Goal: Task Accomplishment & Management: Manage account settings

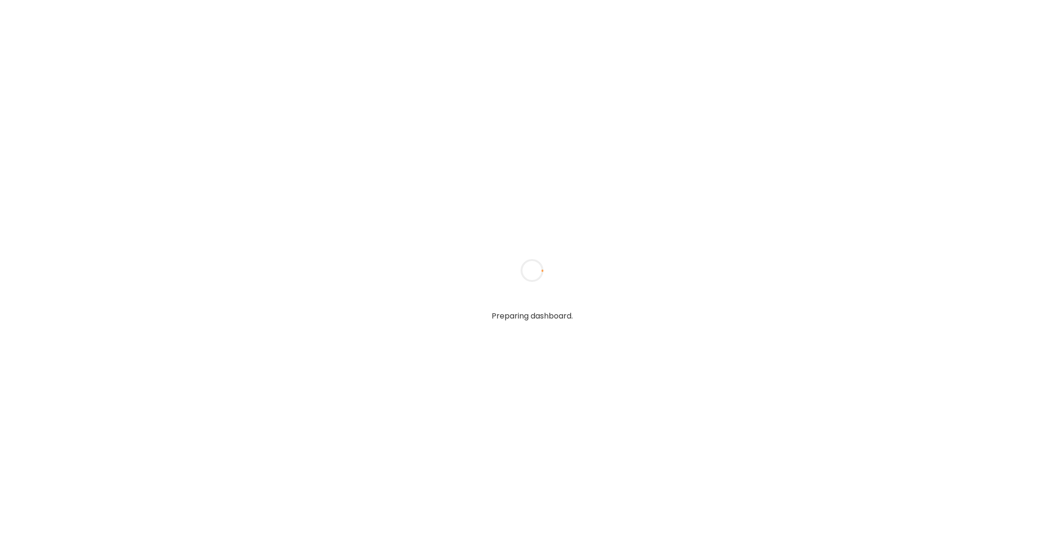
type input "******"
type input "**********"
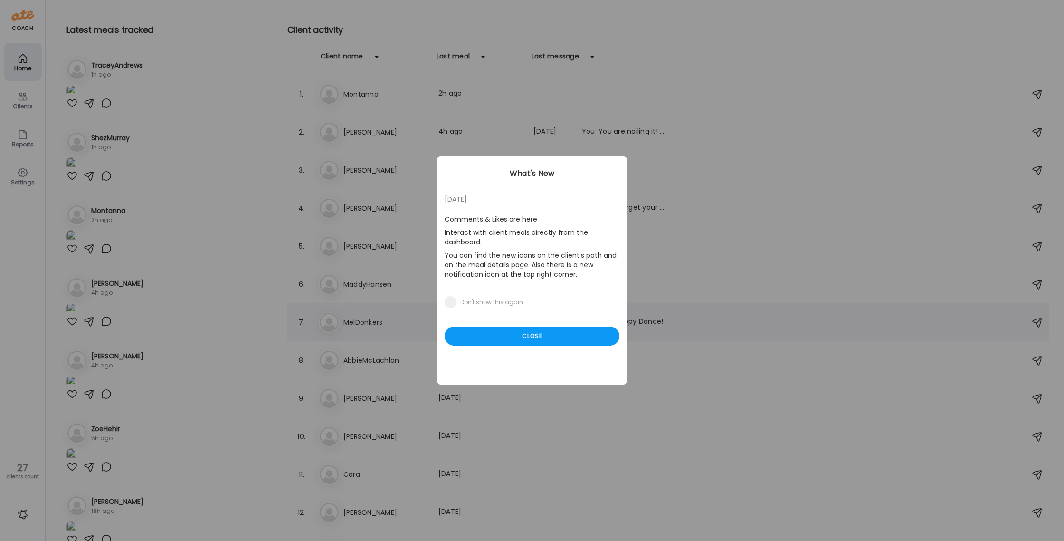
click at [531, 333] on div "Close" at bounding box center [532, 335] width 175 height 19
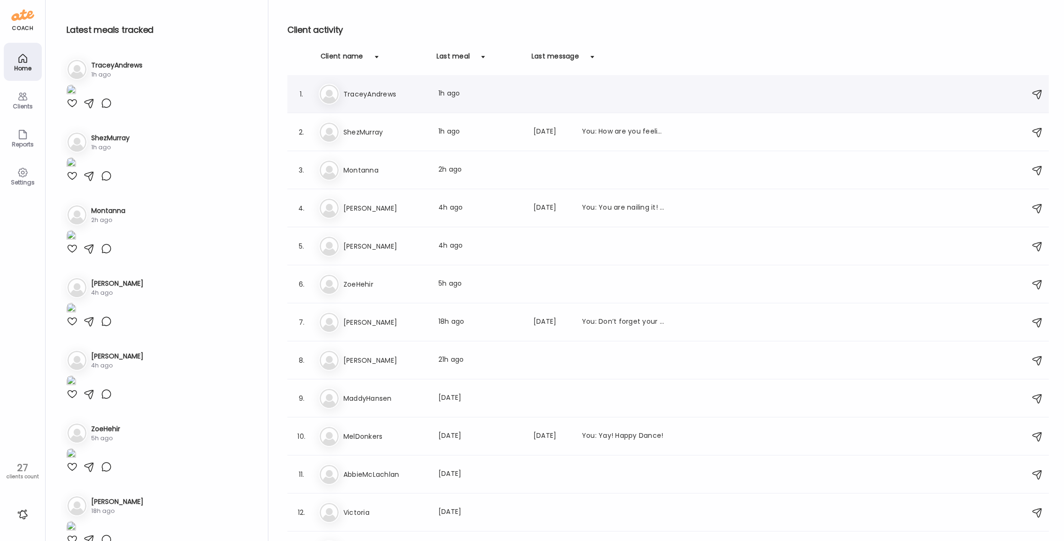
click at [328, 97] on img at bounding box center [329, 94] width 19 height 19
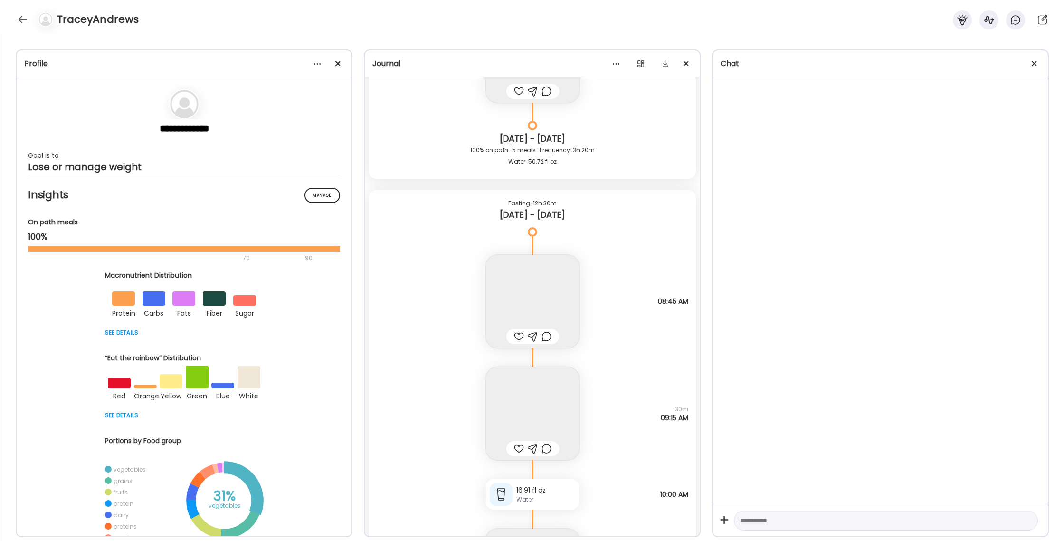
scroll to position [21976, 0]
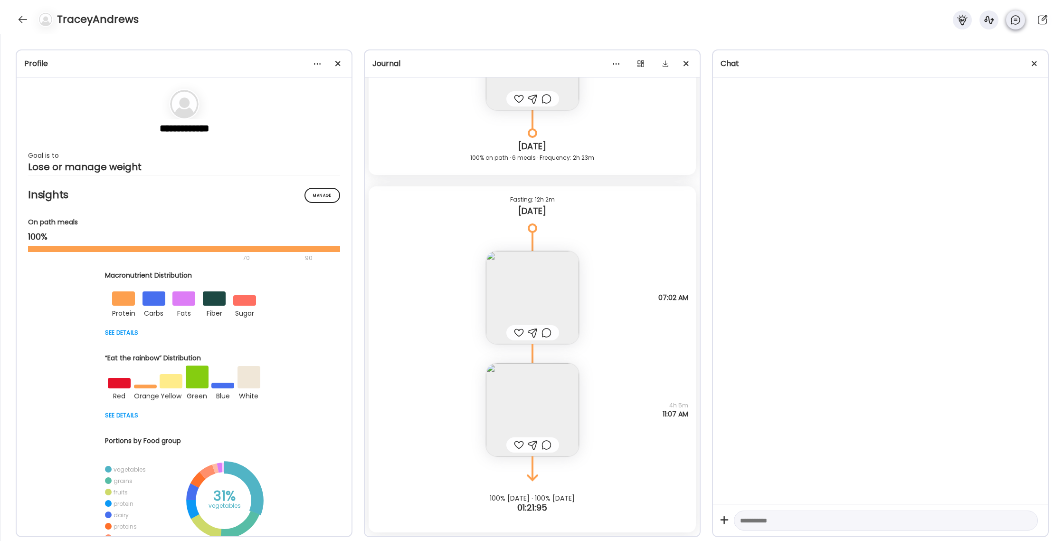
click at [963, 27] on div at bounding box center [962, 19] width 19 height 19
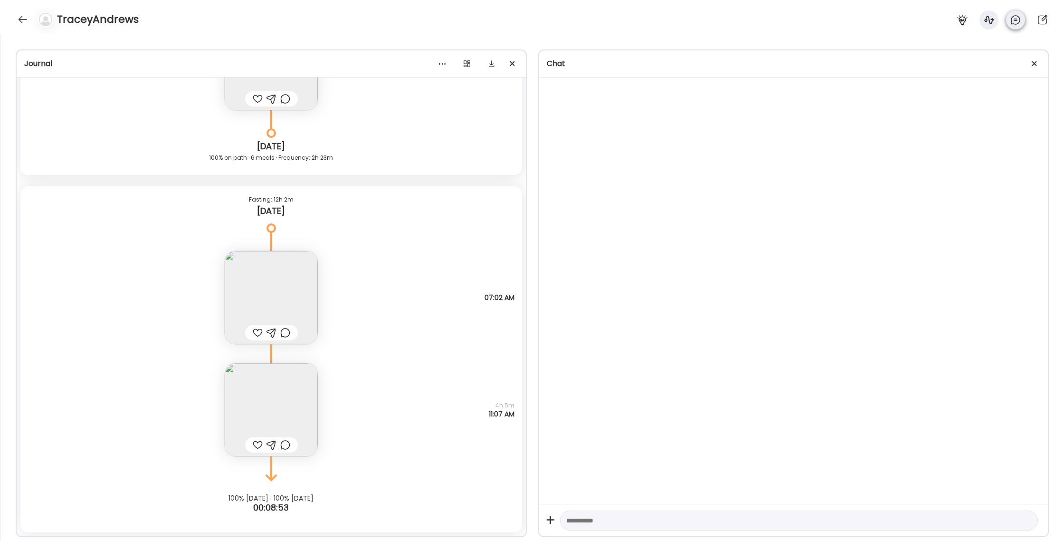
click at [1019, 26] on div at bounding box center [1015, 19] width 19 height 19
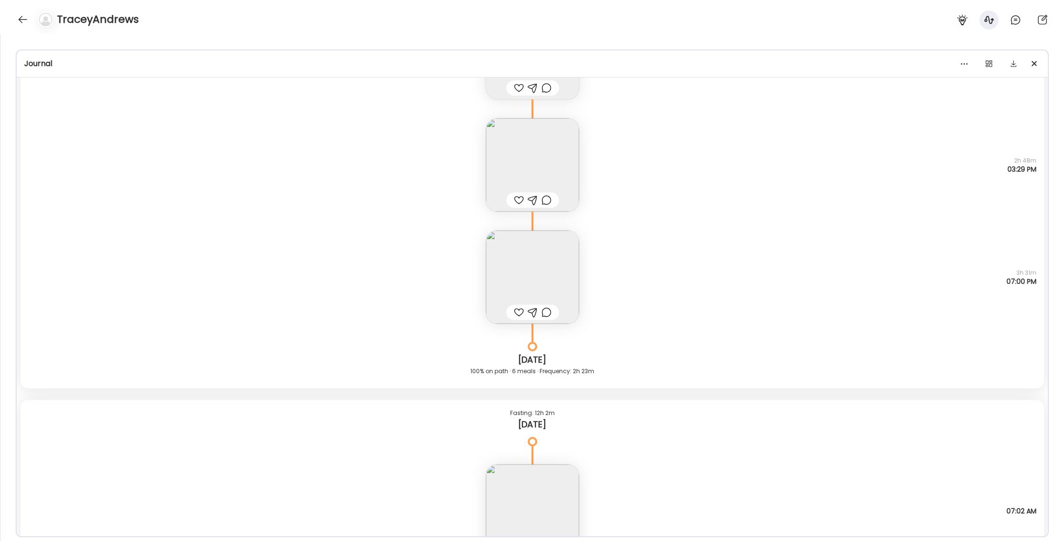
scroll to position [21726, 0]
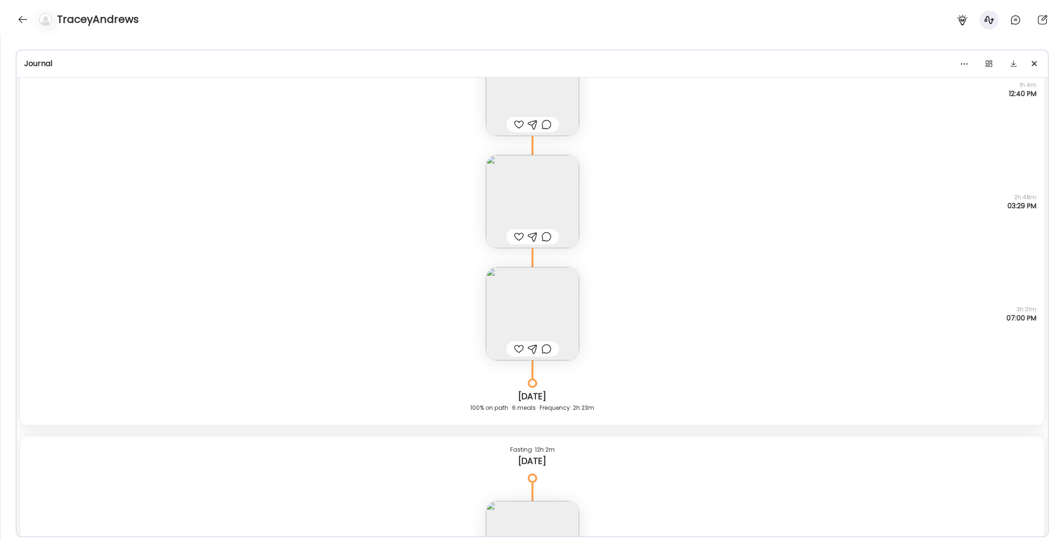
click at [533, 295] on img at bounding box center [532, 313] width 93 height 93
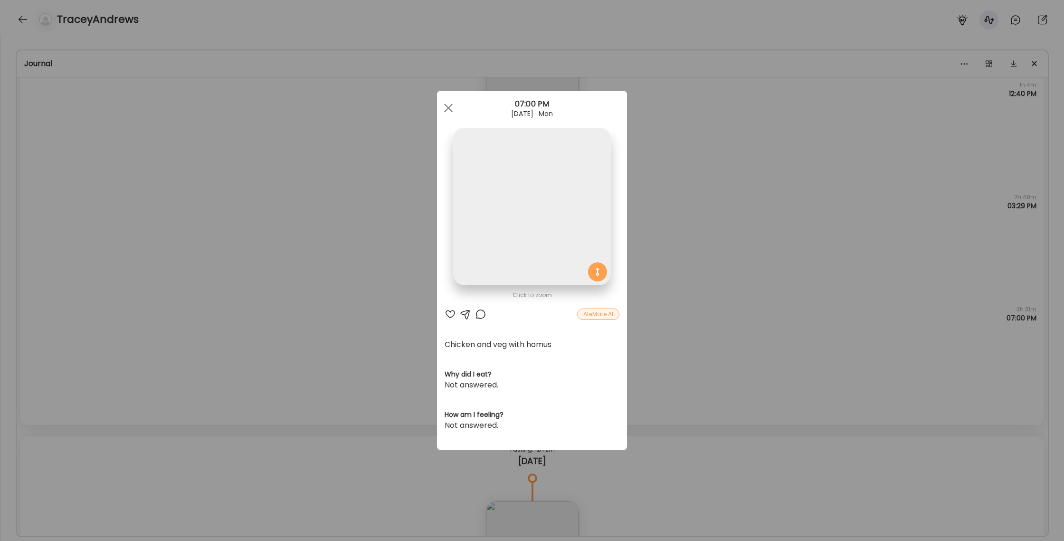
click at [695, 249] on div "Ate Coach Dashboard Wahoo! It’s official Take a moment to set up your Coach Pro…" at bounding box center [532, 270] width 1064 height 541
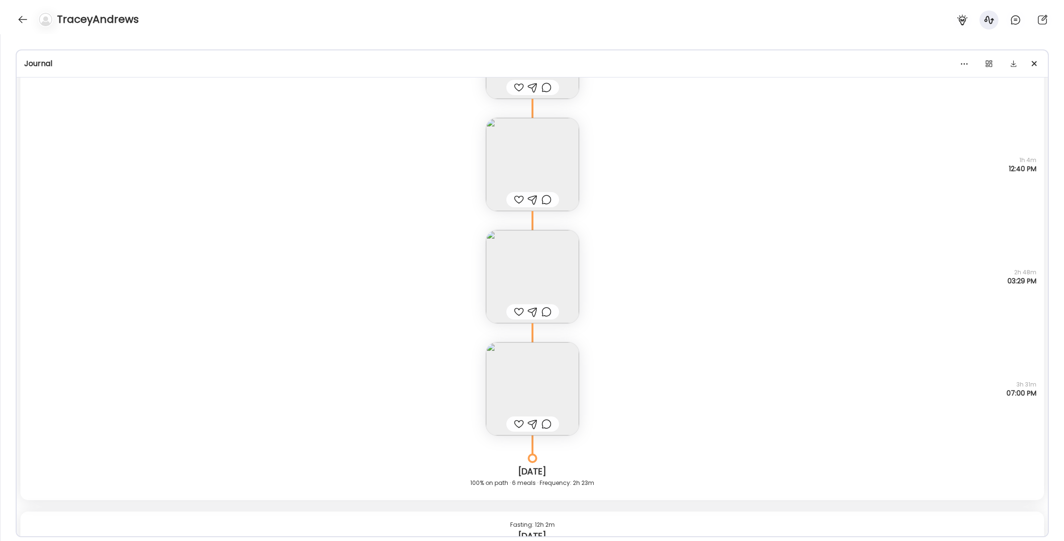
scroll to position [21646, 0]
click at [525, 380] on img at bounding box center [532, 393] width 93 height 93
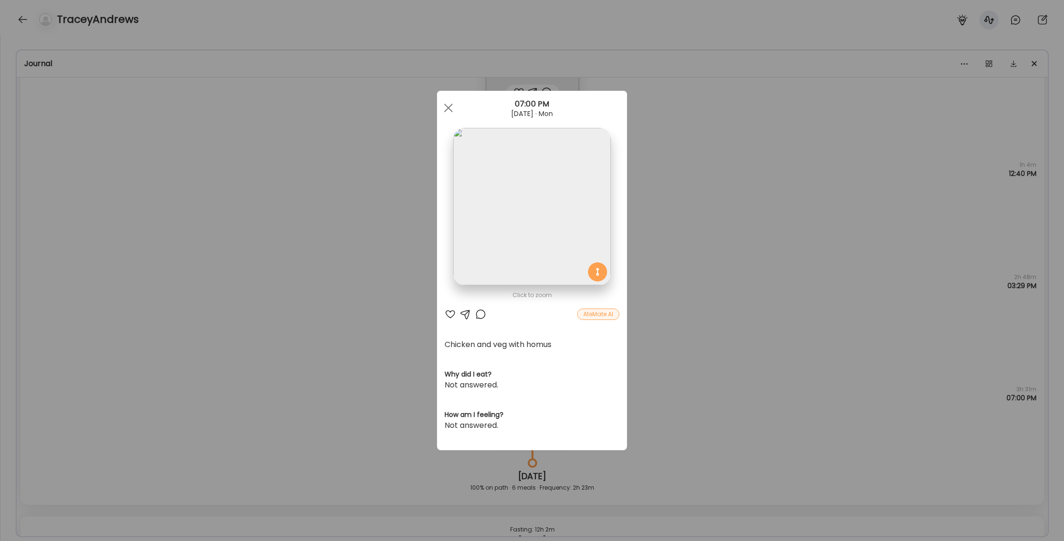
click at [696, 338] on div "Ate Coach Dashboard Wahoo! It’s official Take a moment to set up your Coach Pro…" at bounding box center [532, 270] width 1064 height 541
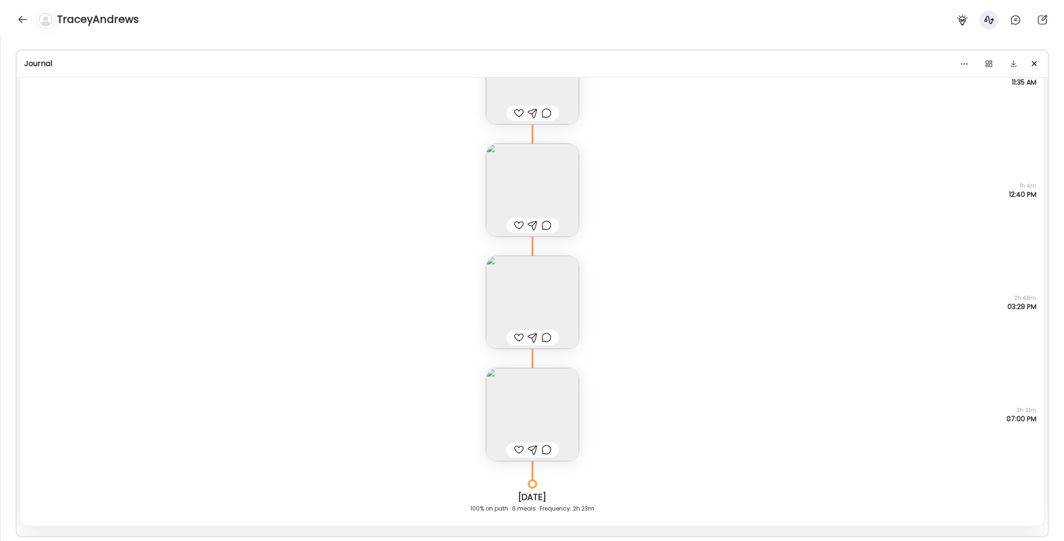
scroll to position [21613, 0]
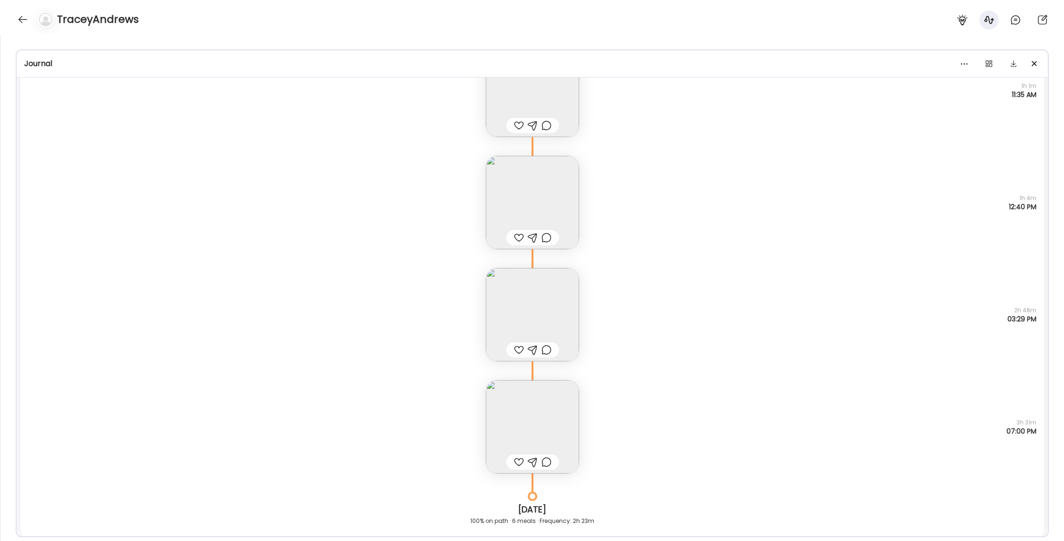
click at [535, 218] on img at bounding box center [532, 202] width 93 height 93
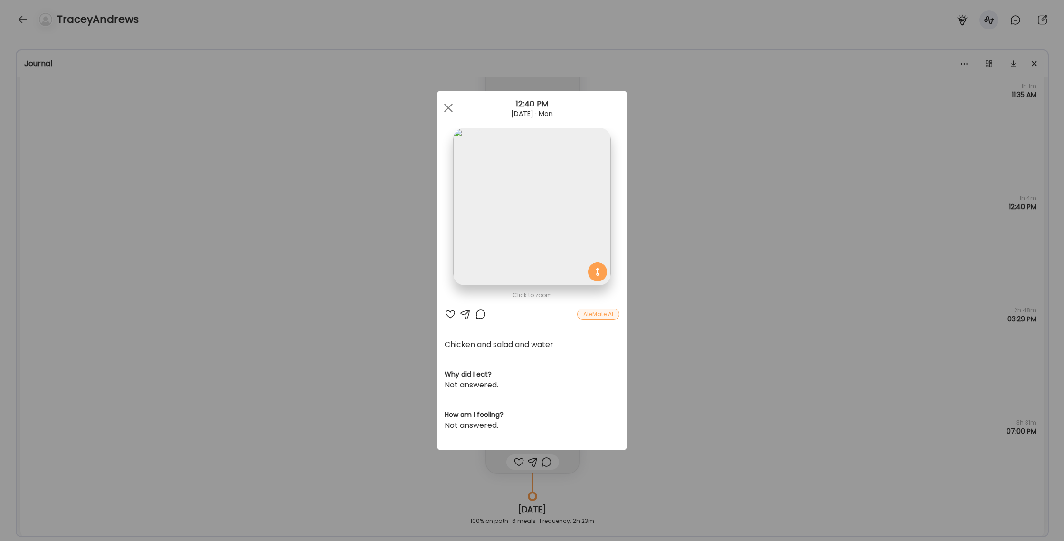
click at [679, 232] on div "Ate Coach Dashboard Wahoo! It’s official Take a moment to set up your Coach Pro…" at bounding box center [532, 270] width 1064 height 541
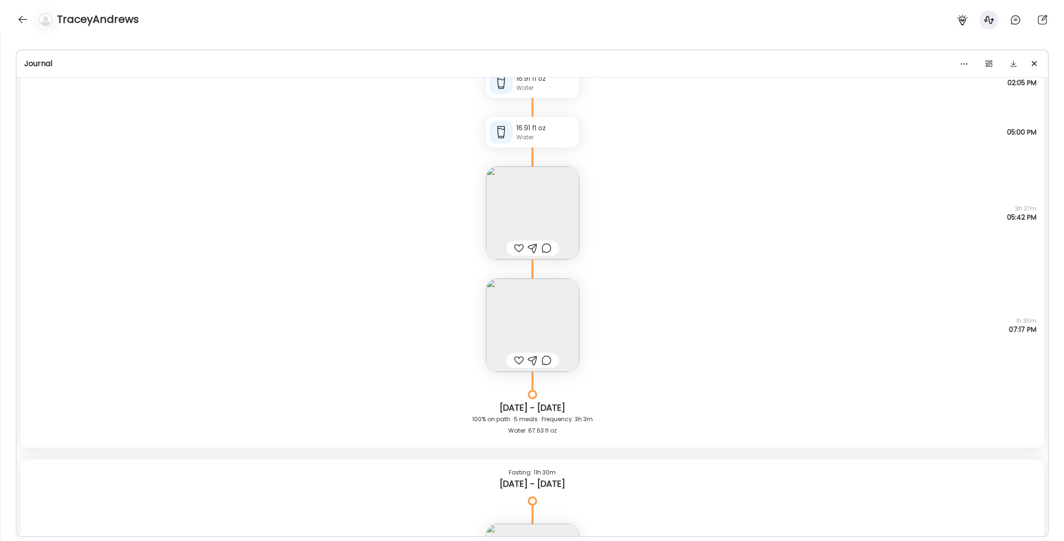
scroll to position [17188, 0]
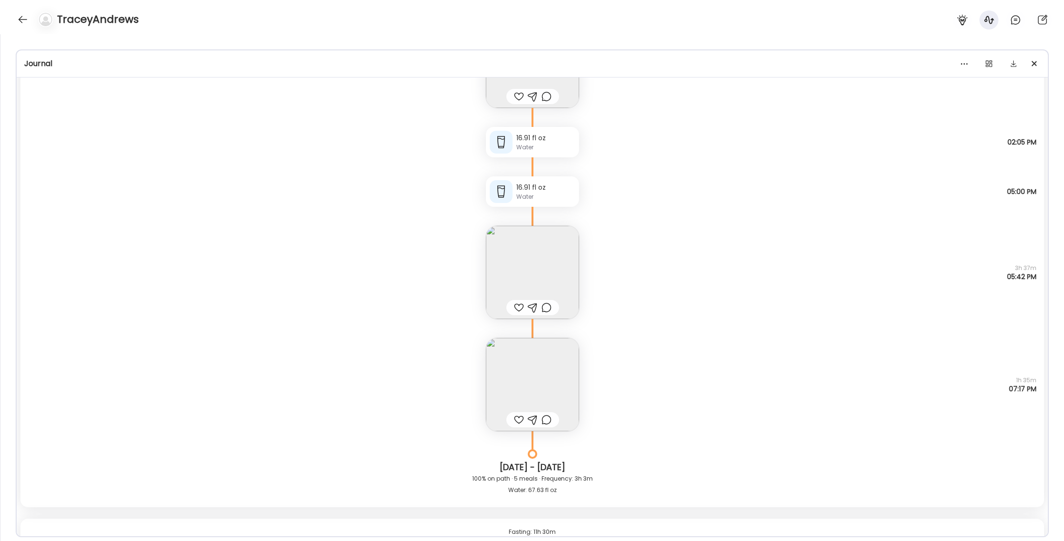
click at [560, 350] on img at bounding box center [532, 384] width 93 height 93
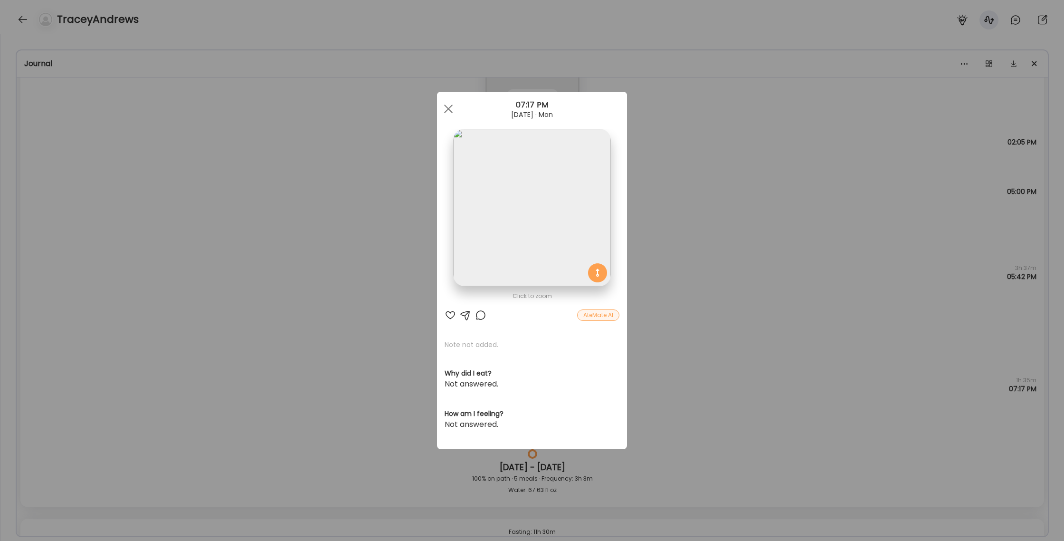
click at [660, 235] on div "Ate Coach Dashboard Wahoo! It’s official Take a moment to set up your Coach Pro…" at bounding box center [532, 270] width 1064 height 541
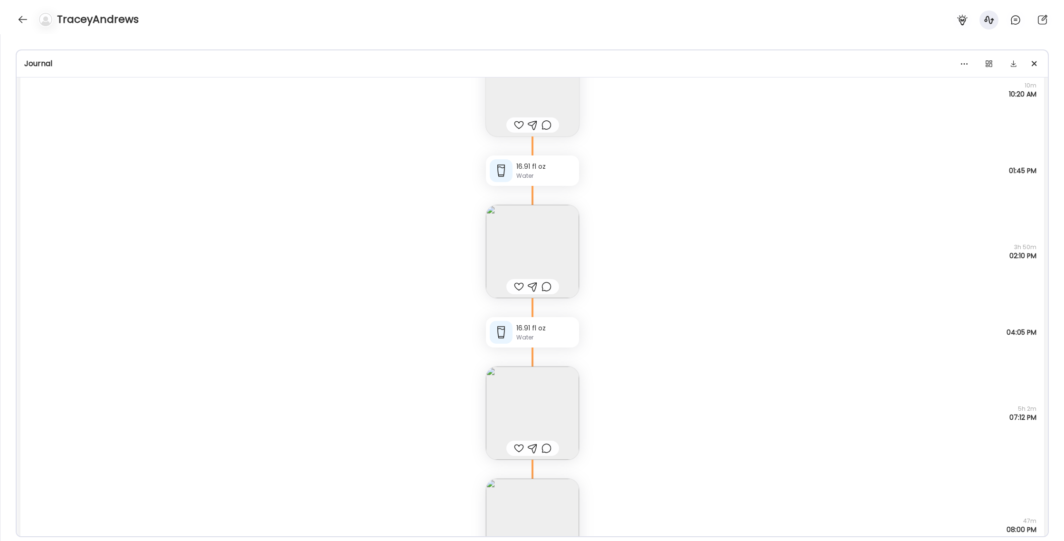
scroll to position [12589, 0]
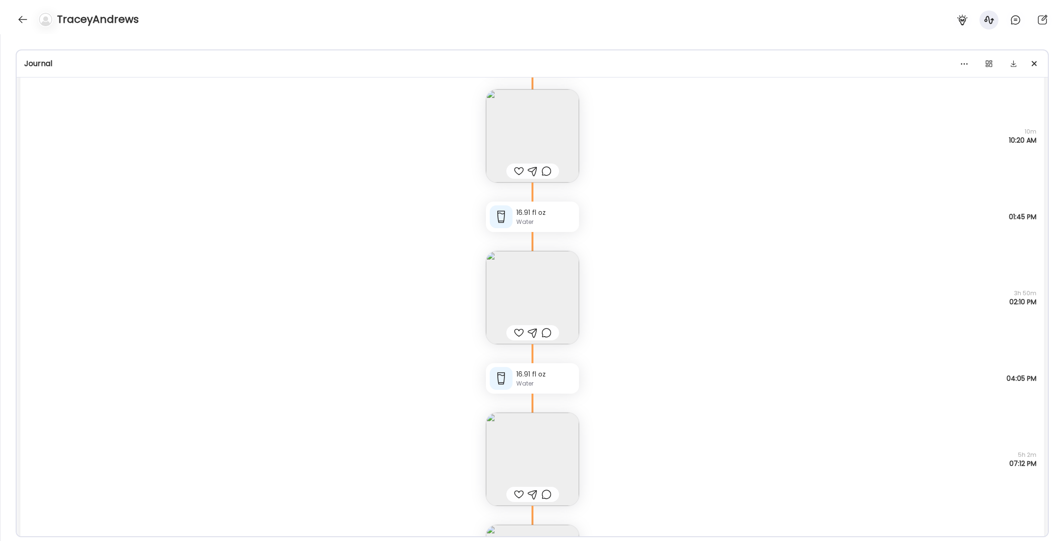
click at [530, 443] on img at bounding box center [532, 458] width 93 height 93
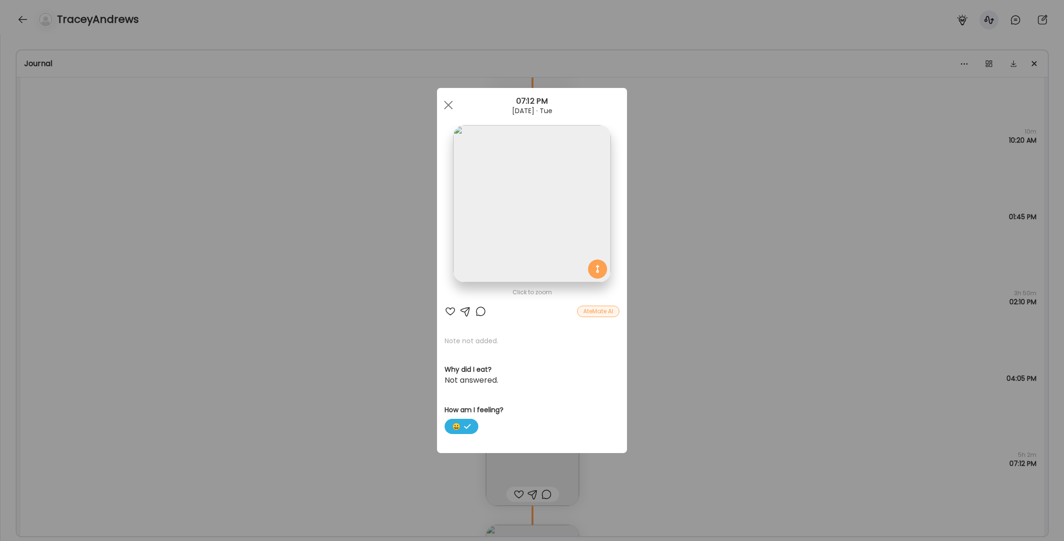
click at [703, 338] on div "Ate Coach Dashboard Wahoo! It’s official Take a moment to set up your Coach Pro…" at bounding box center [532, 270] width 1064 height 541
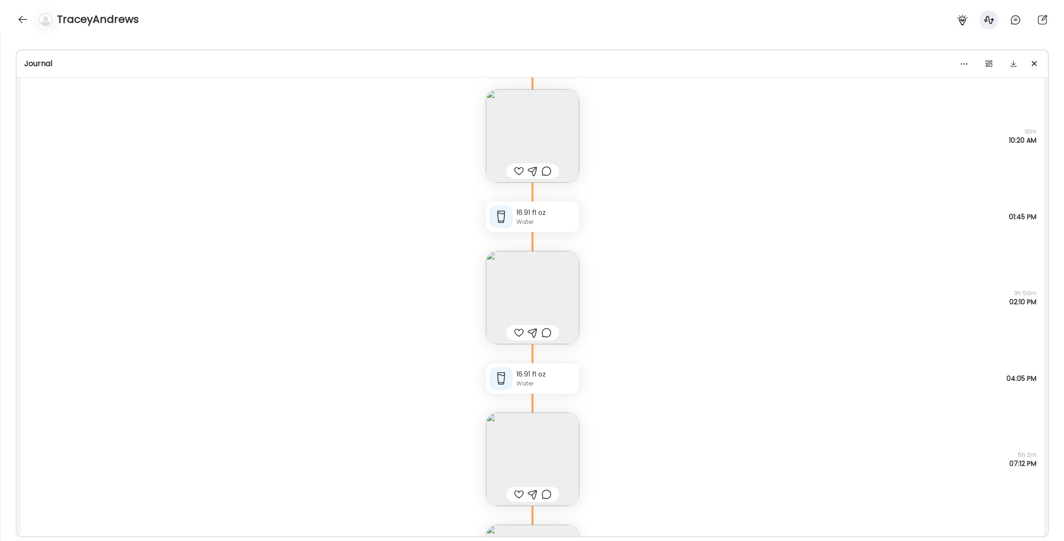
click at [576, 314] on img at bounding box center [532, 297] width 93 height 93
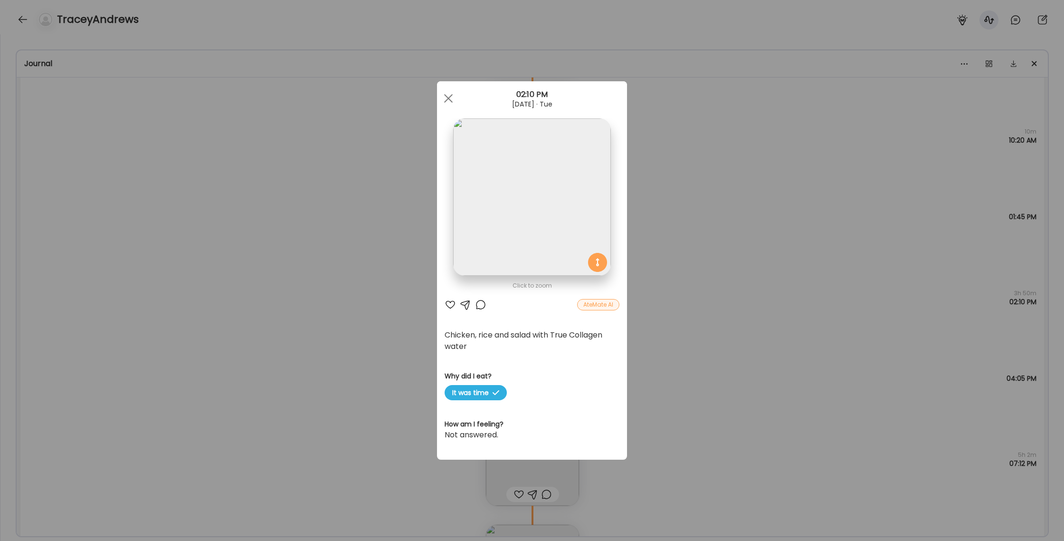
click at [671, 321] on div "Ate Coach Dashboard Wahoo! It’s official Take a moment to set up your Coach Pro…" at bounding box center [532, 270] width 1064 height 541
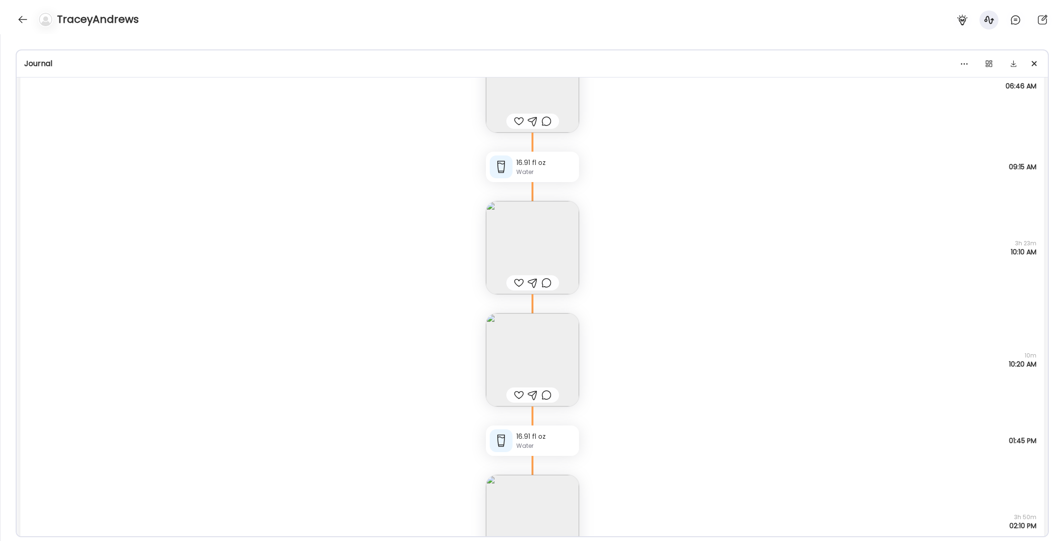
scroll to position [12247, 0]
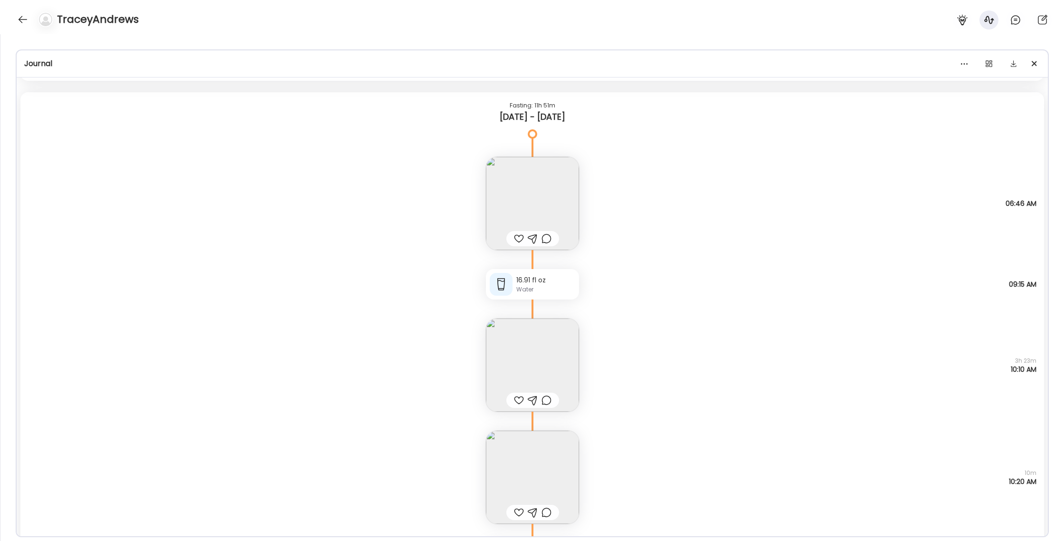
click at [542, 346] on img at bounding box center [532, 364] width 93 height 93
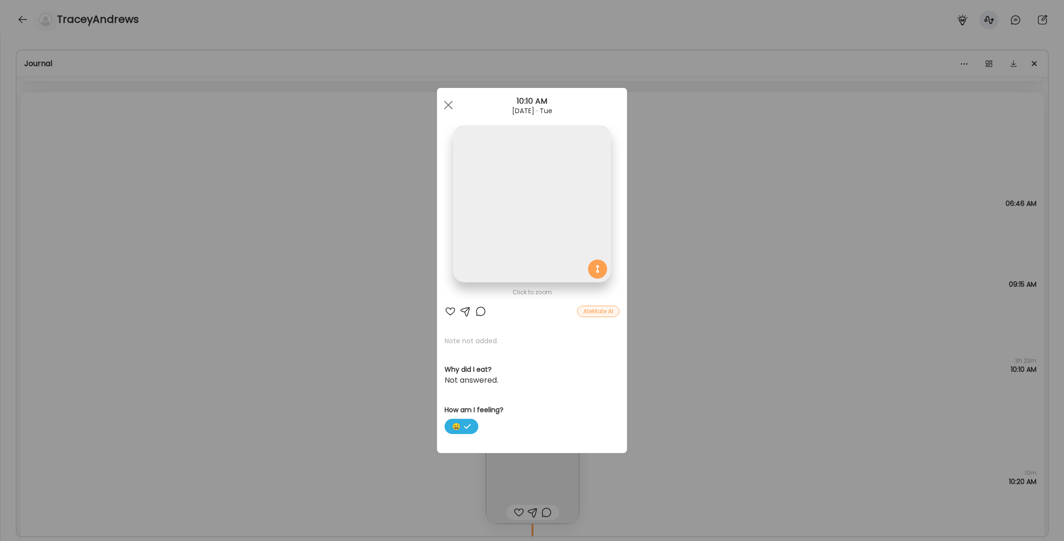
click at [658, 340] on div "Ate Coach Dashboard Wahoo! It’s official Take a moment to set up your Coach Pro…" at bounding box center [532, 270] width 1064 height 541
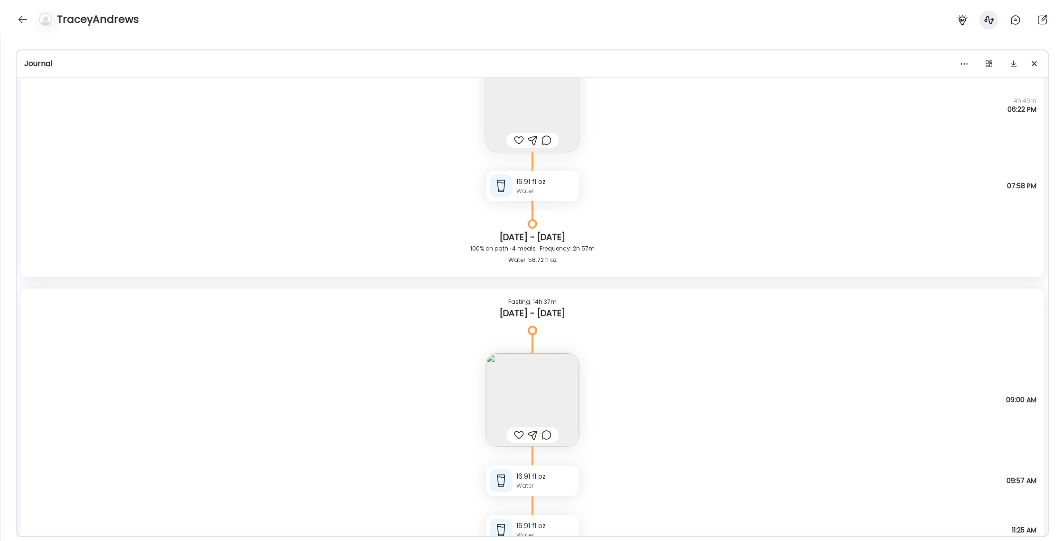
scroll to position [10409, 0]
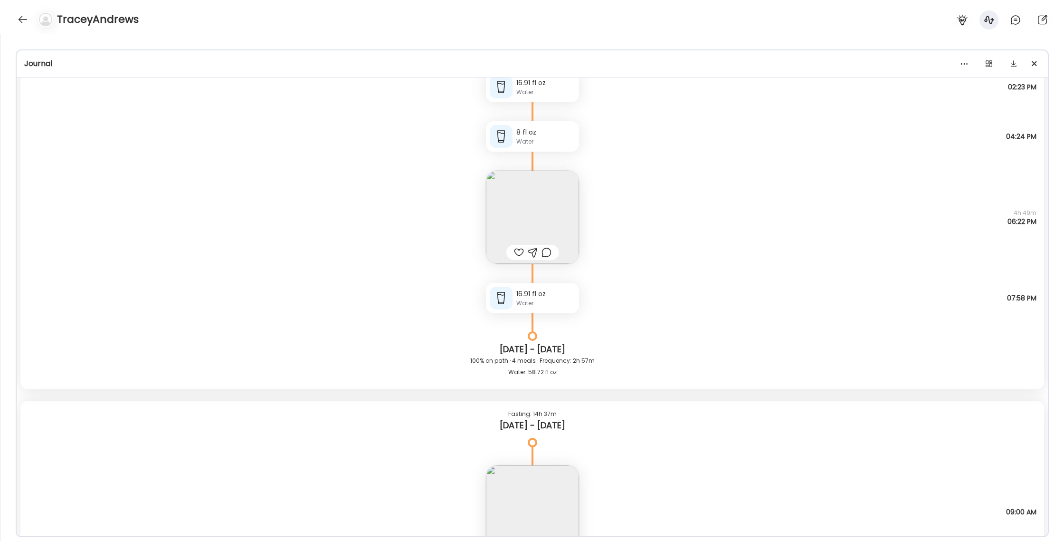
click at [561, 500] on img at bounding box center [532, 511] width 93 height 93
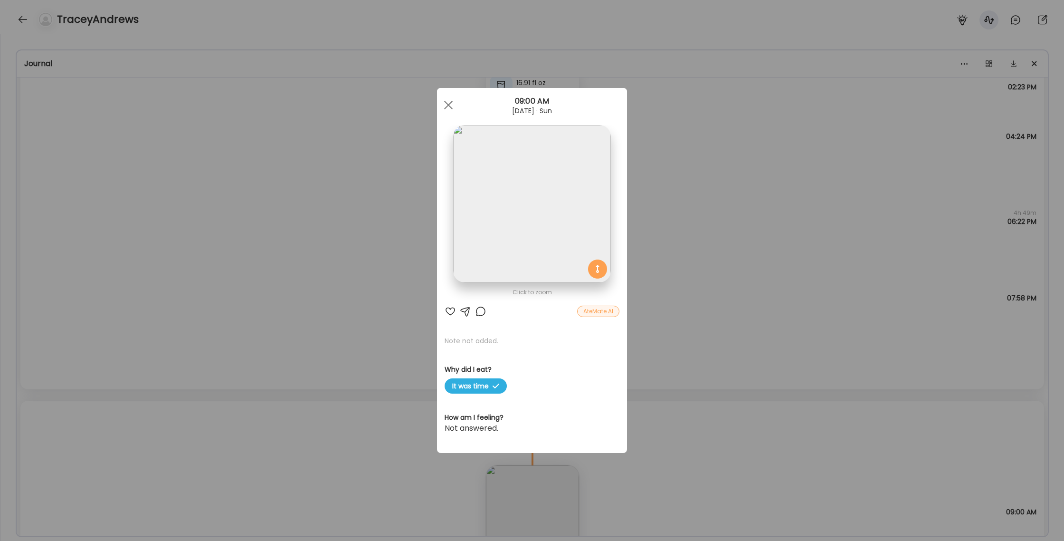
click at [691, 345] on div "Ate Coach Dashboard Wahoo! It’s official Take a moment to set up your Coach Pro…" at bounding box center [532, 270] width 1064 height 541
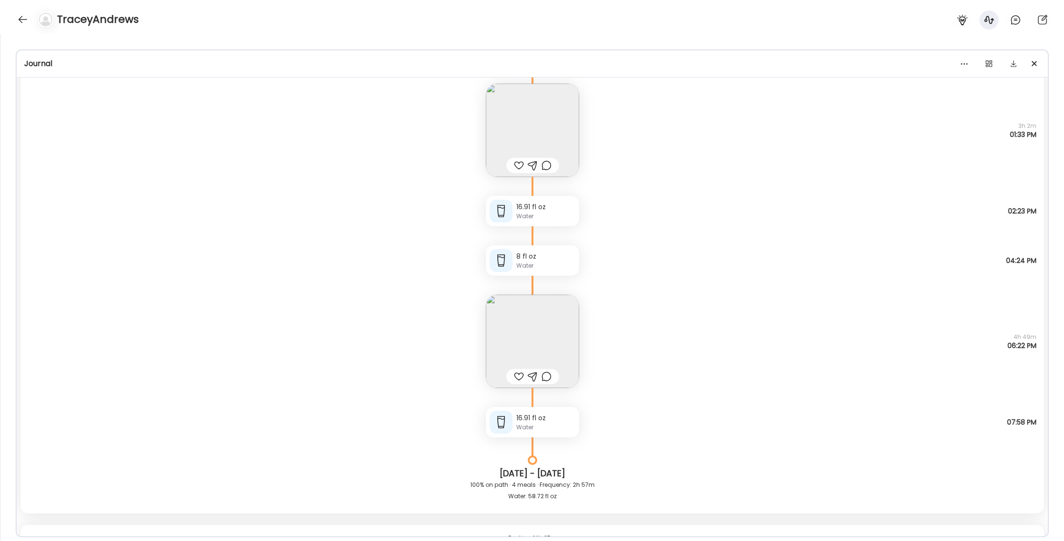
scroll to position [10291, 0]
click at [595, 331] on div "Full hotdog Why did I eat? Social 4h 49m 06:22 PM" at bounding box center [532, 326] width 1024 height 112
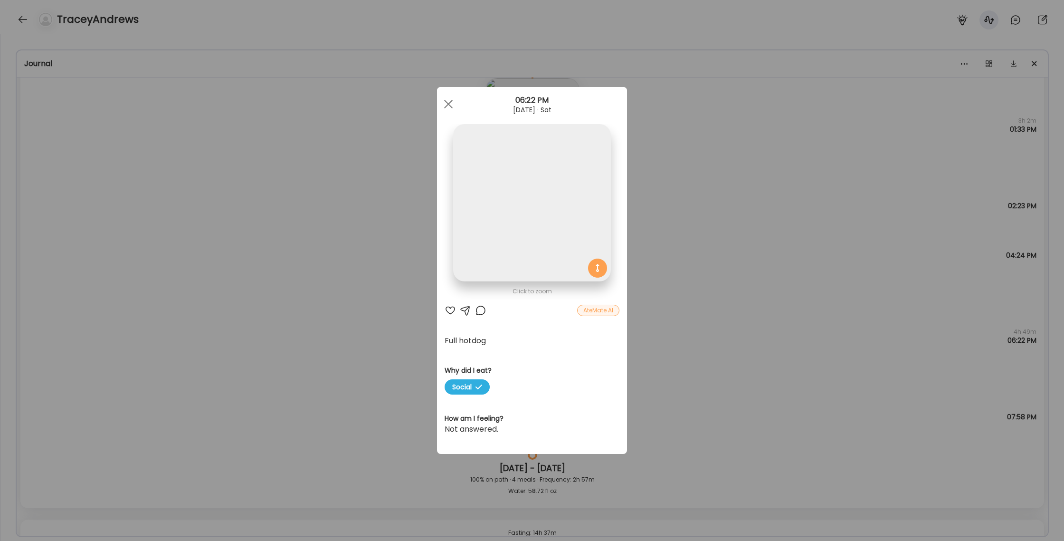
click at [689, 338] on div "Ate Coach Dashboard Wahoo! It’s official Take a moment to set up your Coach Pro…" at bounding box center [532, 270] width 1064 height 541
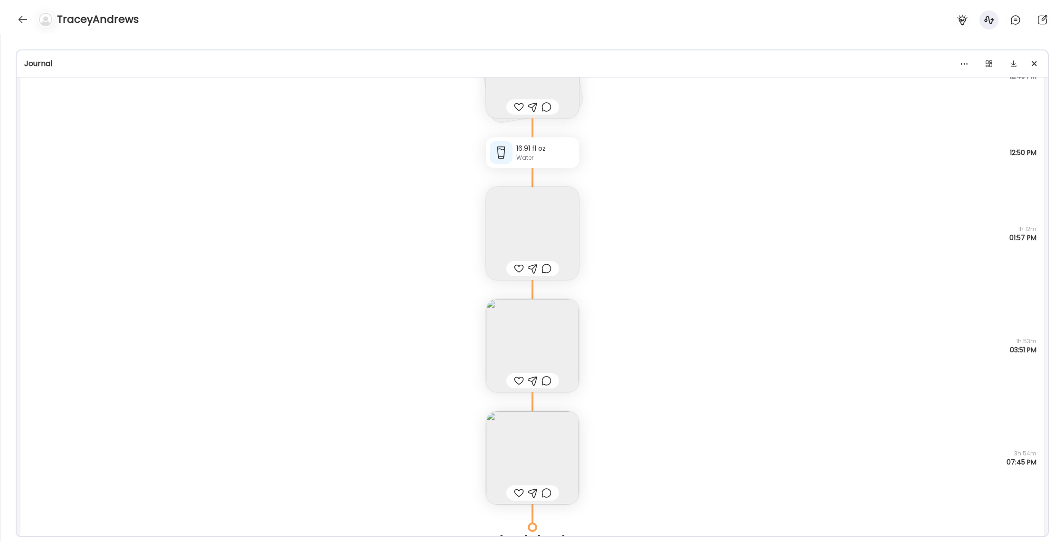
scroll to position [9413, 0]
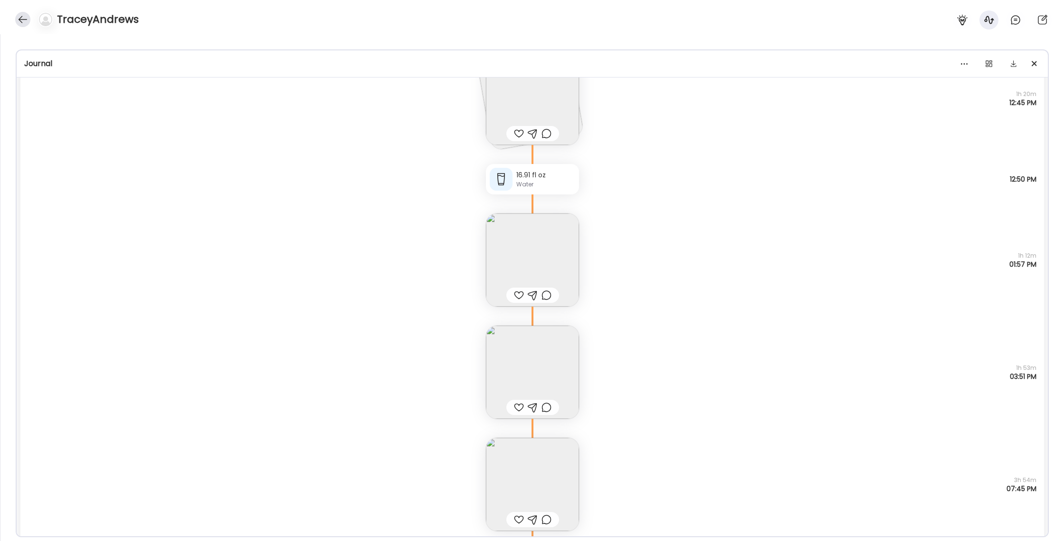
click at [24, 20] on div at bounding box center [22, 19] width 15 height 15
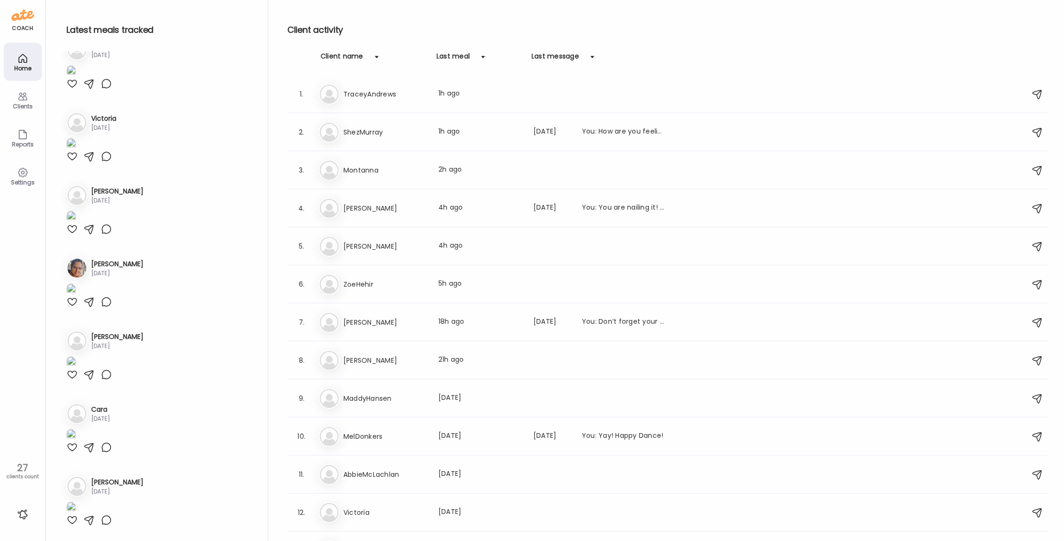
scroll to position [1012, 0]
